Goal: Information Seeking & Learning: Learn about a topic

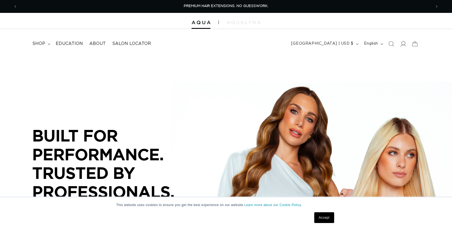
click at [406, 42] on span at bounding box center [403, 44] width 12 height 12
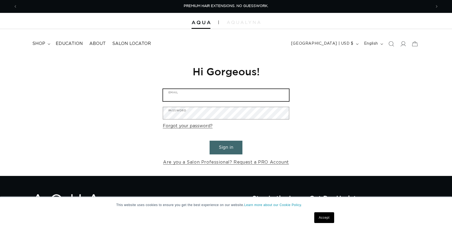
click at [203, 96] on input "Email" at bounding box center [226, 95] width 126 height 12
type input "jordyn@jordynbyers.com"
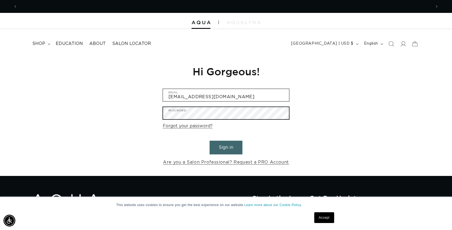
scroll to position [0, 413]
click at [209, 141] on button "Sign in" at bounding box center [225, 148] width 33 height 14
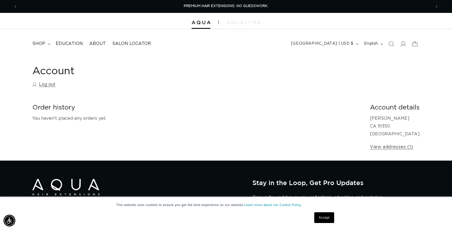
click at [231, 125] on div "Order history You haven't placed any orders yet." at bounding box center [200, 126] width 337 height 47
click at [72, 41] on span "Education" at bounding box center [69, 44] width 27 height 6
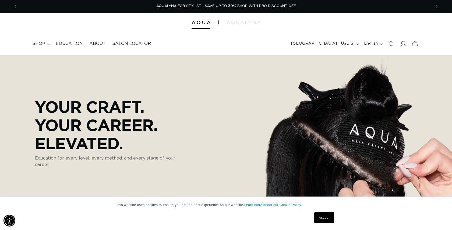
click at [404, 47] on span at bounding box center [403, 44] width 12 height 12
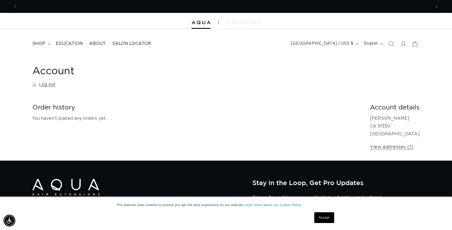
scroll to position [0, 413]
click at [72, 42] on span "Education" at bounding box center [69, 44] width 27 height 6
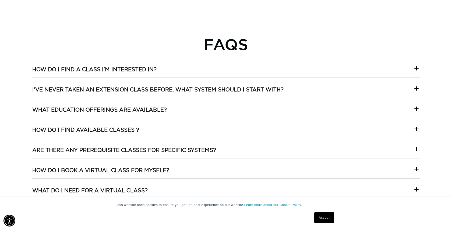
click at [173, 109] on summary "What Education offerings are available?" at bounding box center [225, 111] width 387 height 11
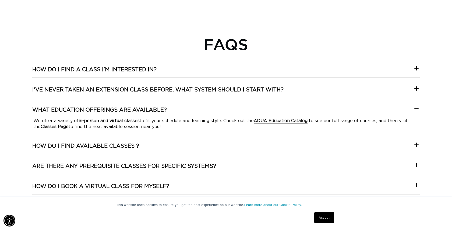
click at [271, 122] on strong "AQUA Education Catalog" at bounding box center [280, 121] width 54 height 4
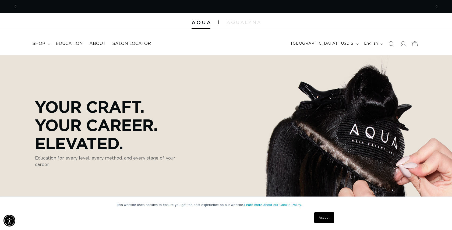
scroll to position [0, 827]
